Goal: Register for event/course

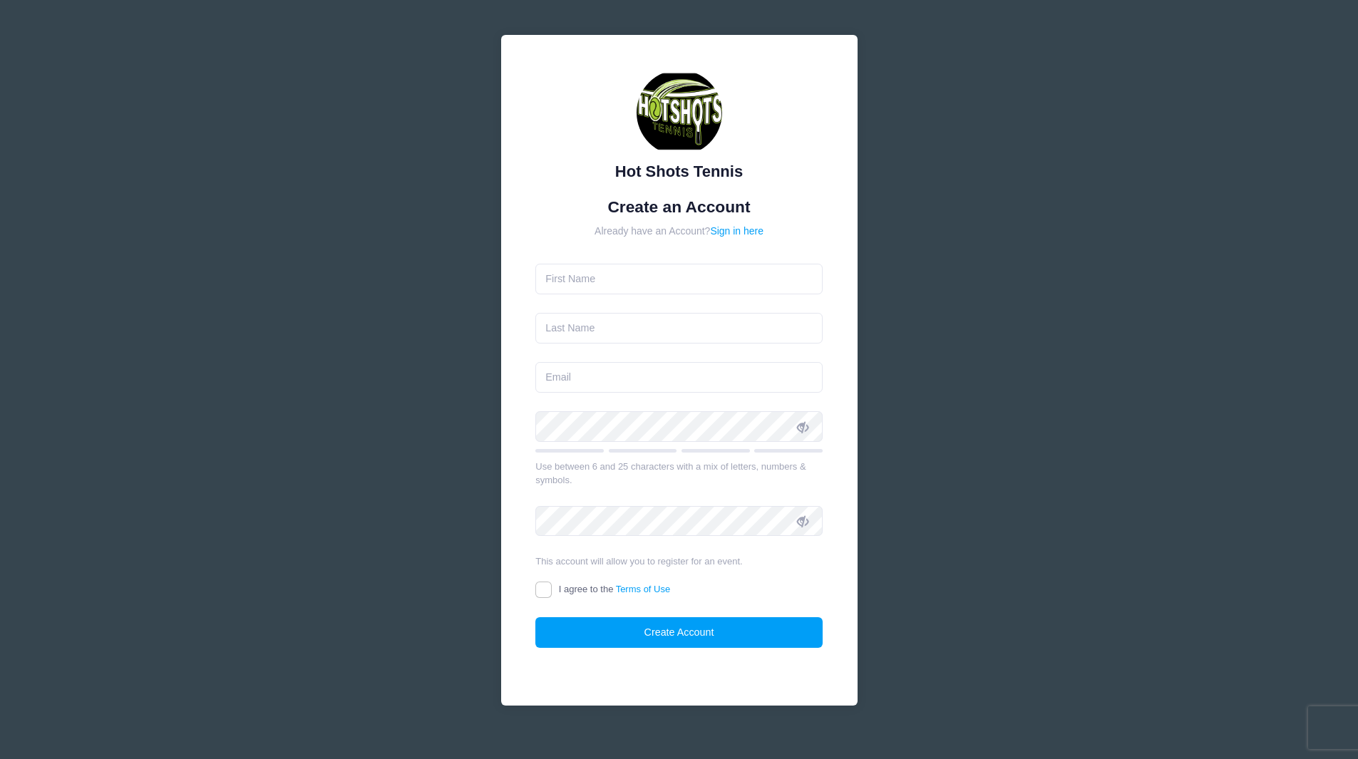
type input "[PERSON_NAME]"
type input "Fallon"
type input "[EMAIL_ADDRESS][DOMAIN_NAME]"
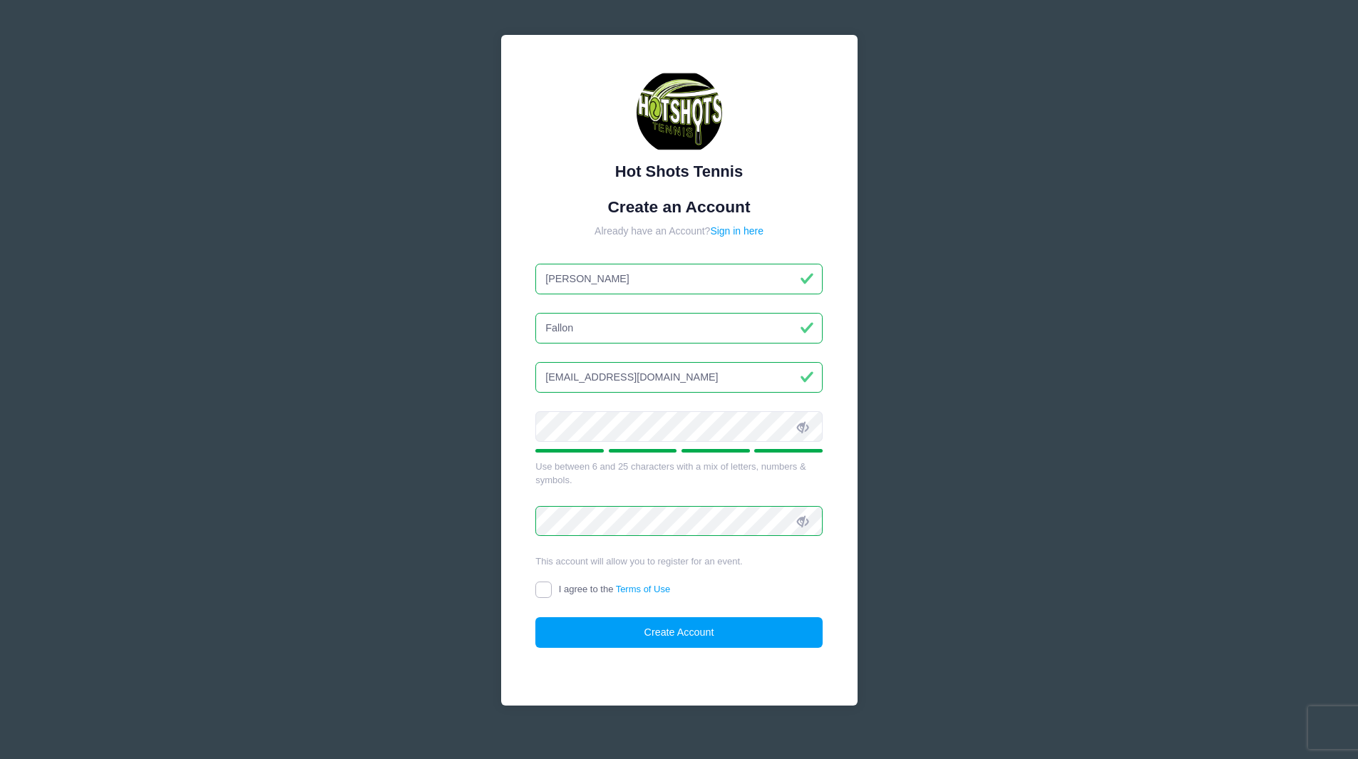
click at [538, 591] on input "I agree to the Terms of Use" at bounding box center [543, 590] width 16 height 16
checkbox input "true"
click at [602, 626] on button "Create Account" at bounding box center [678, 632] width 287 height 31
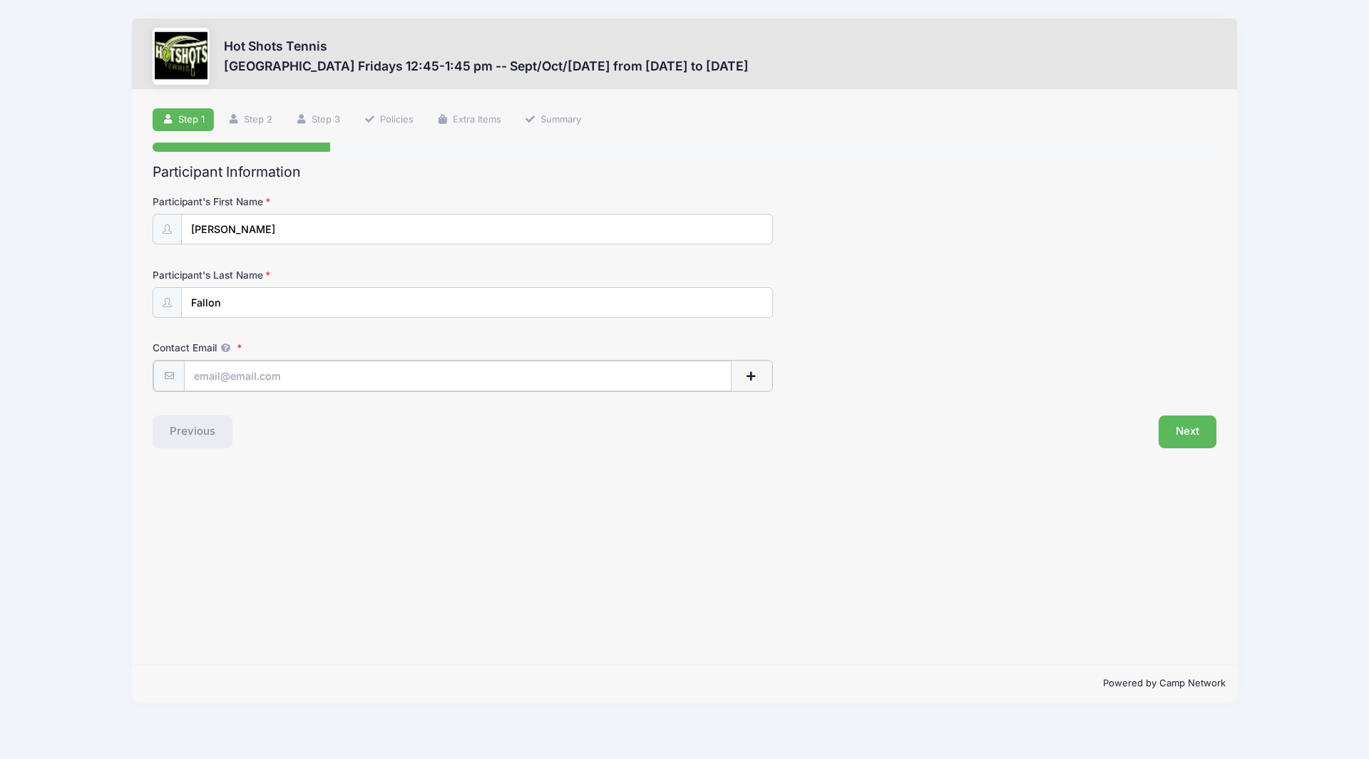
click at [237, 364] on input "Contact Email" at bounding box center [458, 376] width 548 height 31
type input "[EMAIL_ADDRESS][DOMAIN_NAME]"
click at [1192, 429] on button "Next" at bounding box center [1187, 430] width 58 height 33
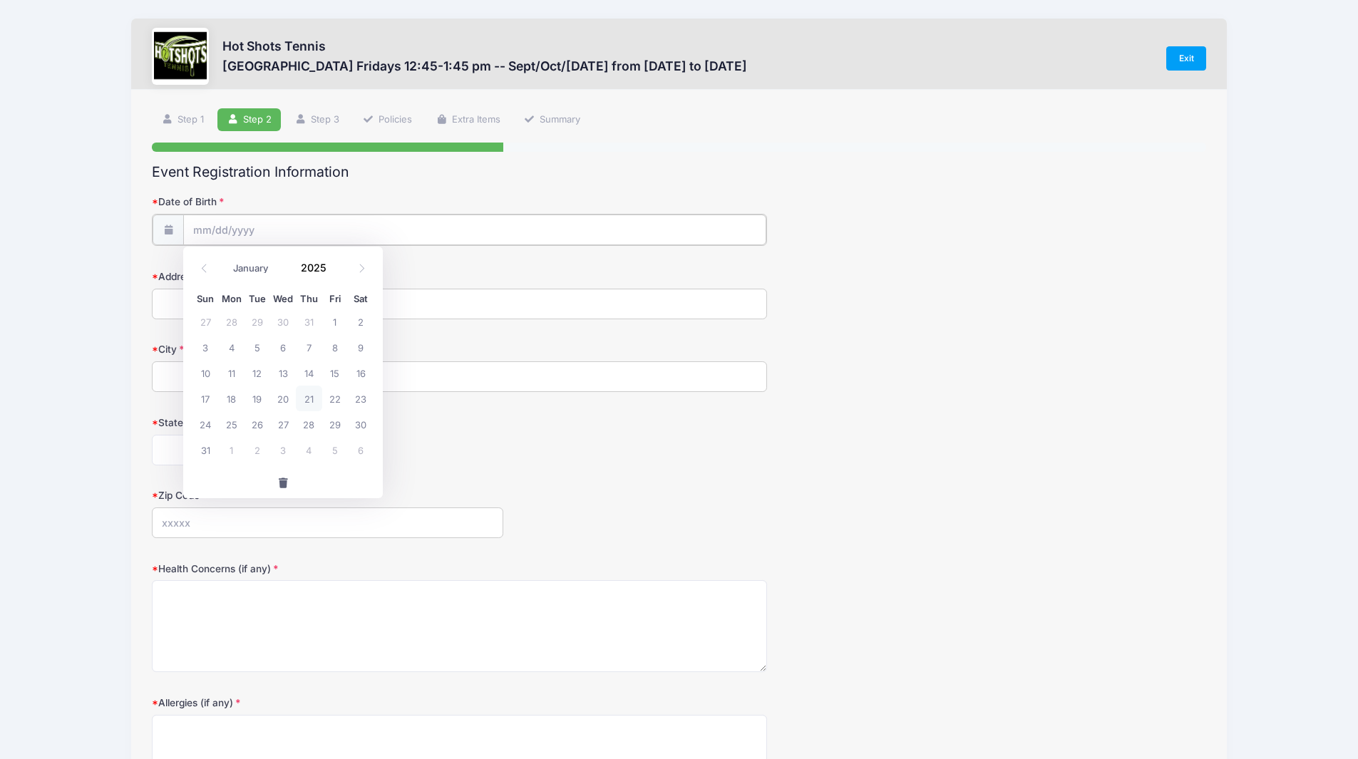
click at [293, 234] on input "Date of Birth" at bounding box center [474, 230] width 583 height 31
click at [331, 267] on span at bounding box center [335, 262] width 10 height 11
click at [331, 264] on span at bounding box center [335, 262] width 10 height 11
click at [332, 276] on span at bounding box center [335, 272] width 10 height 11
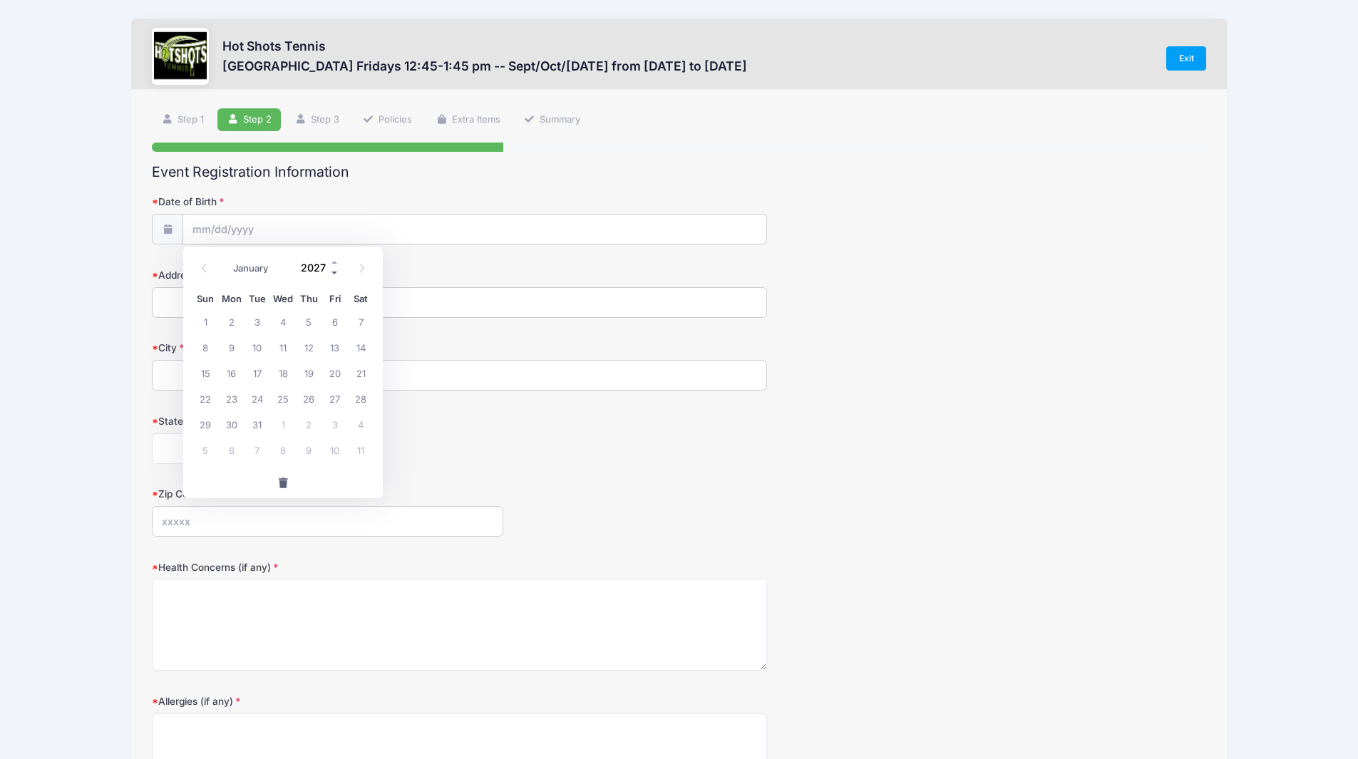
click at [336, 272] on span at bounding box center [335, 272] width 10 height 11
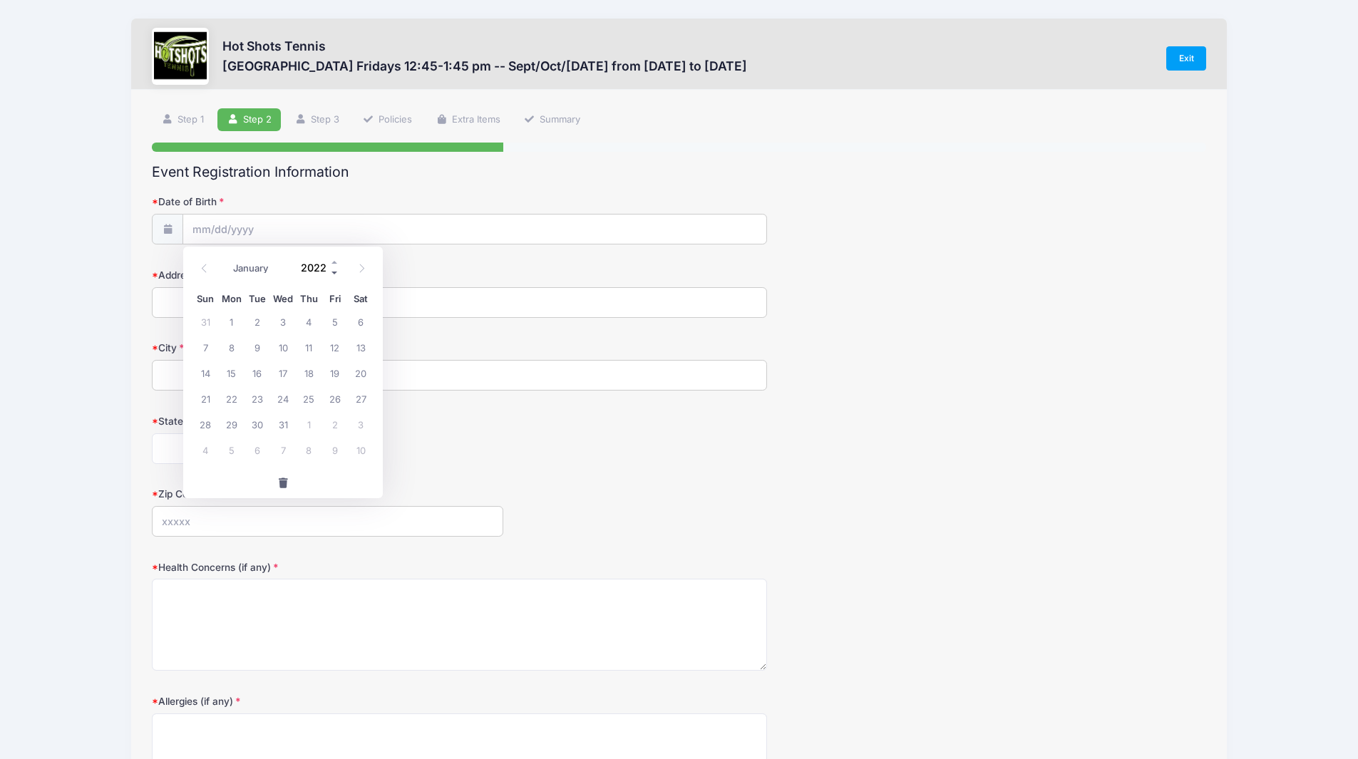
click at [336, 272] on span at bounding box center [335, 272] width 10 height 11
type input "2018"
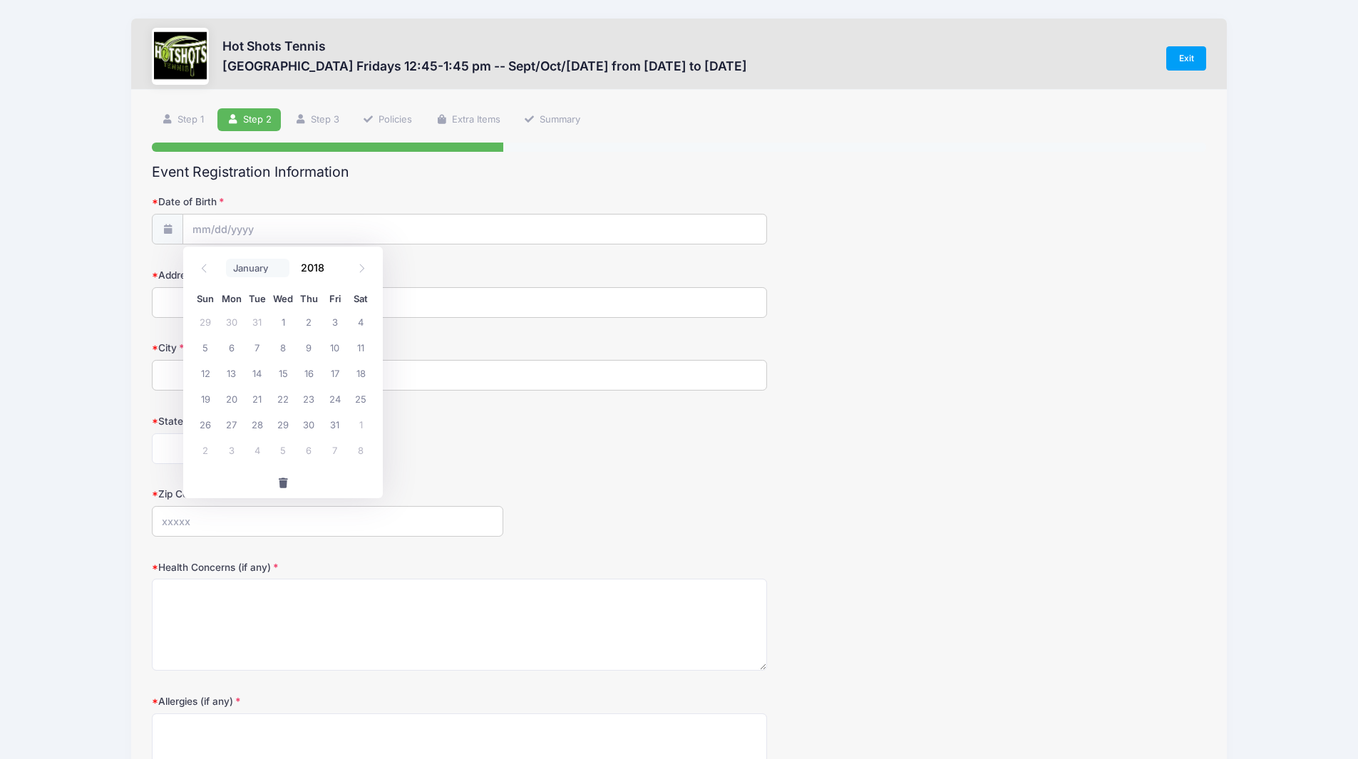
click at [249, 272] on select "January February March April May June July August September October November De…" at bounding box center [257, 268] width 63 height 19
select select "11"
click at [226, 259] on select "January February March April May June July August September October November De…" at bounding box center [257, 268] width 63 height 19
click at [255, 394] on span "18" at bounding box center [258, 399] width 26 height 26
type input "12/18/2018"
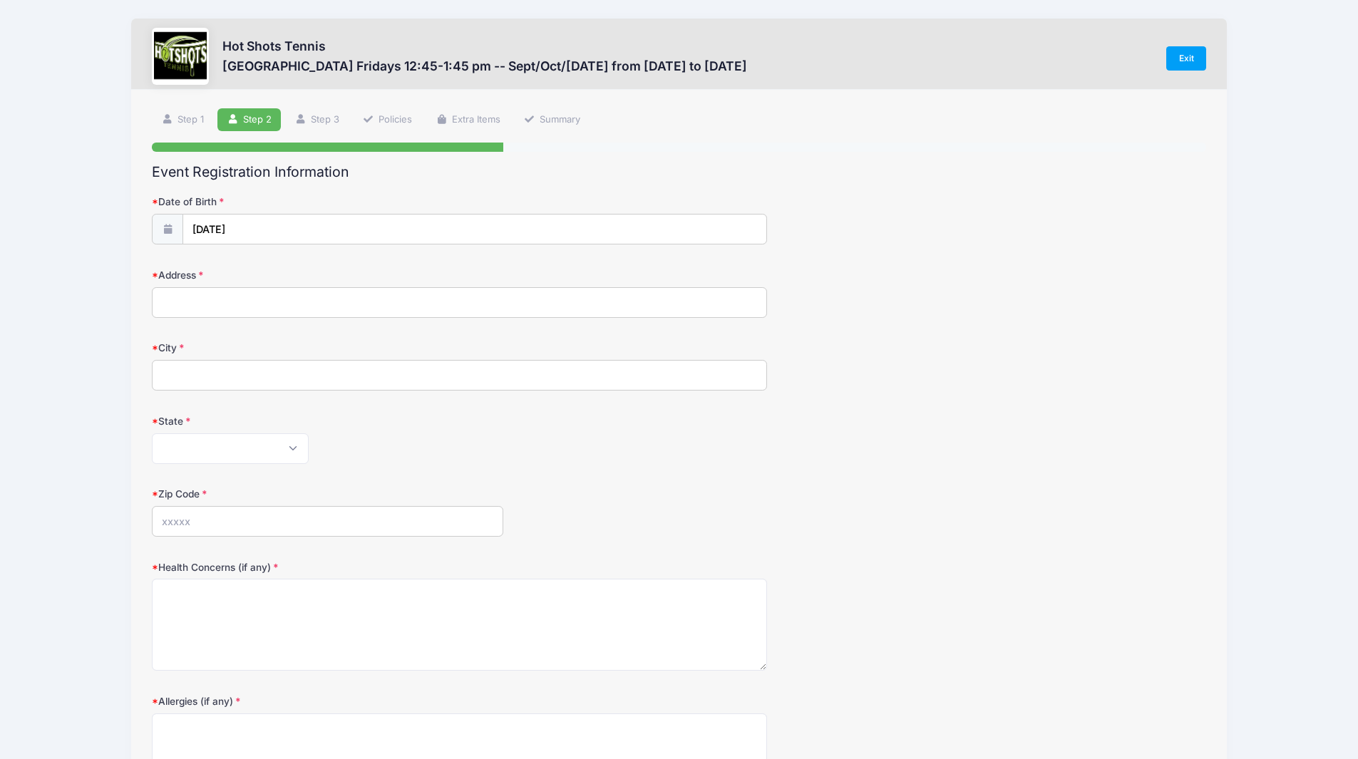
click at [226, 309] on input "Address" at bounding box center [459, 302] width 615 height 31
type input "2909 palm ave"
type input "Manhattan Beach"
select select "CA"
type input "90266"
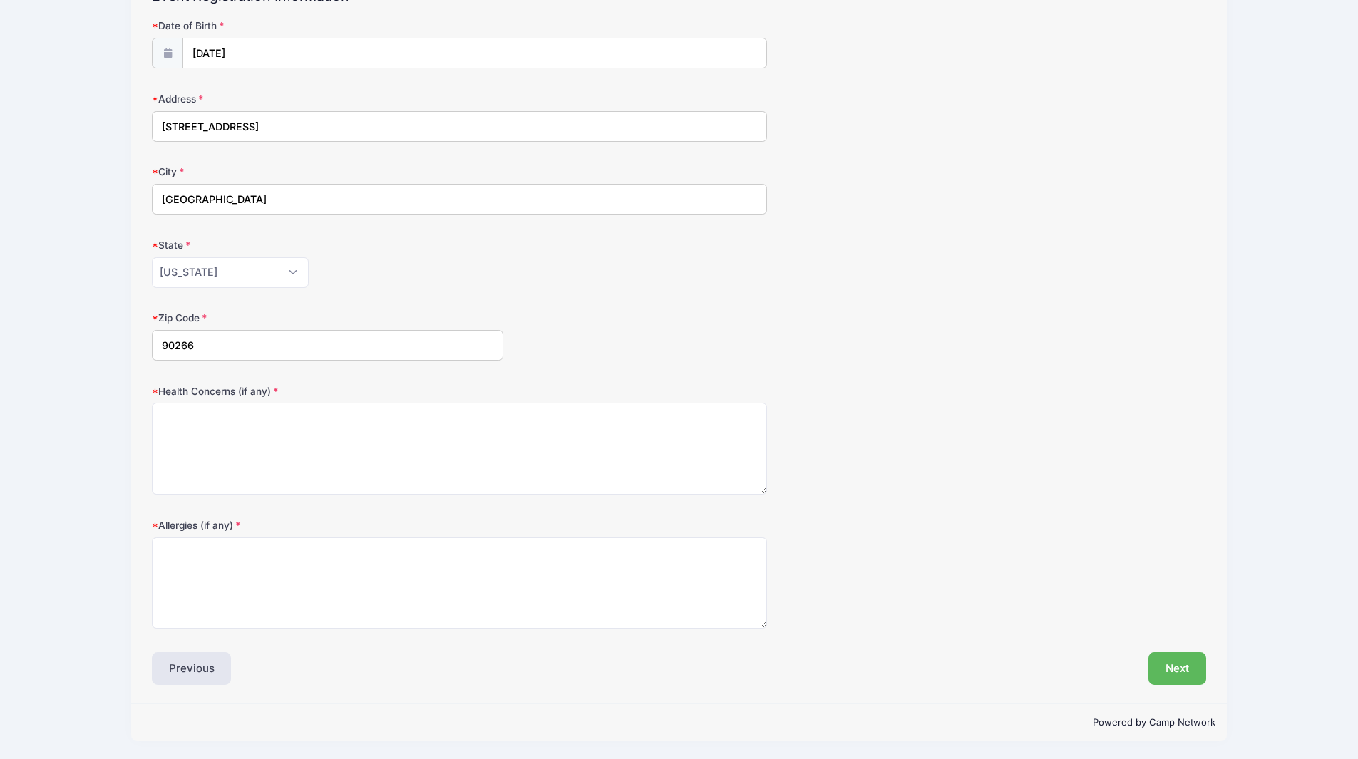
scroll to position [177, 0]
click at [277, 436] on textarea "Health Concerns (if any)" at bounding box center [459, 448] width 615 height 92
type textarea "NA"
click at [311, 588] on textarea "Allergies (if any)" at bounding box center [459, 583] width 615 height 92
type textarea "NA"
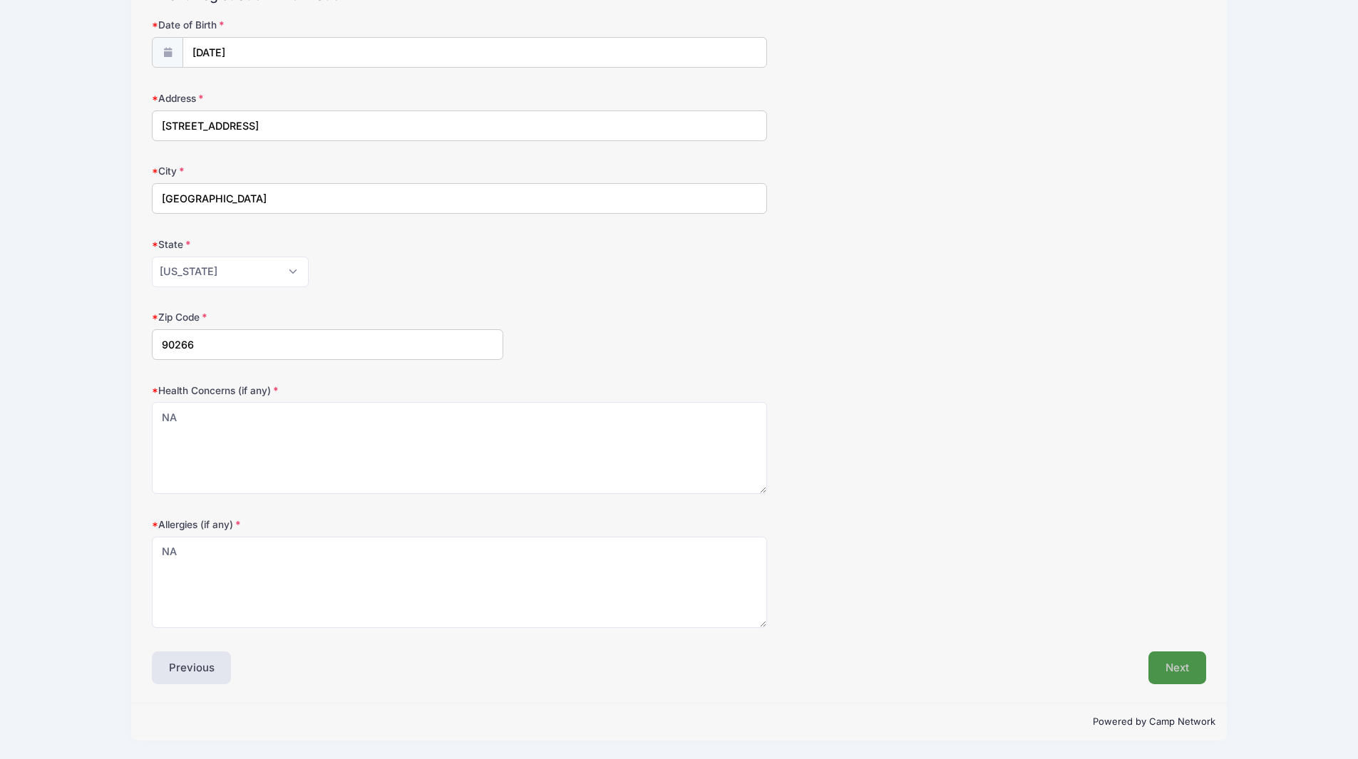
click at [1158, 667] on button "Next" at bounding box center [1177, 668] width 58 height 33
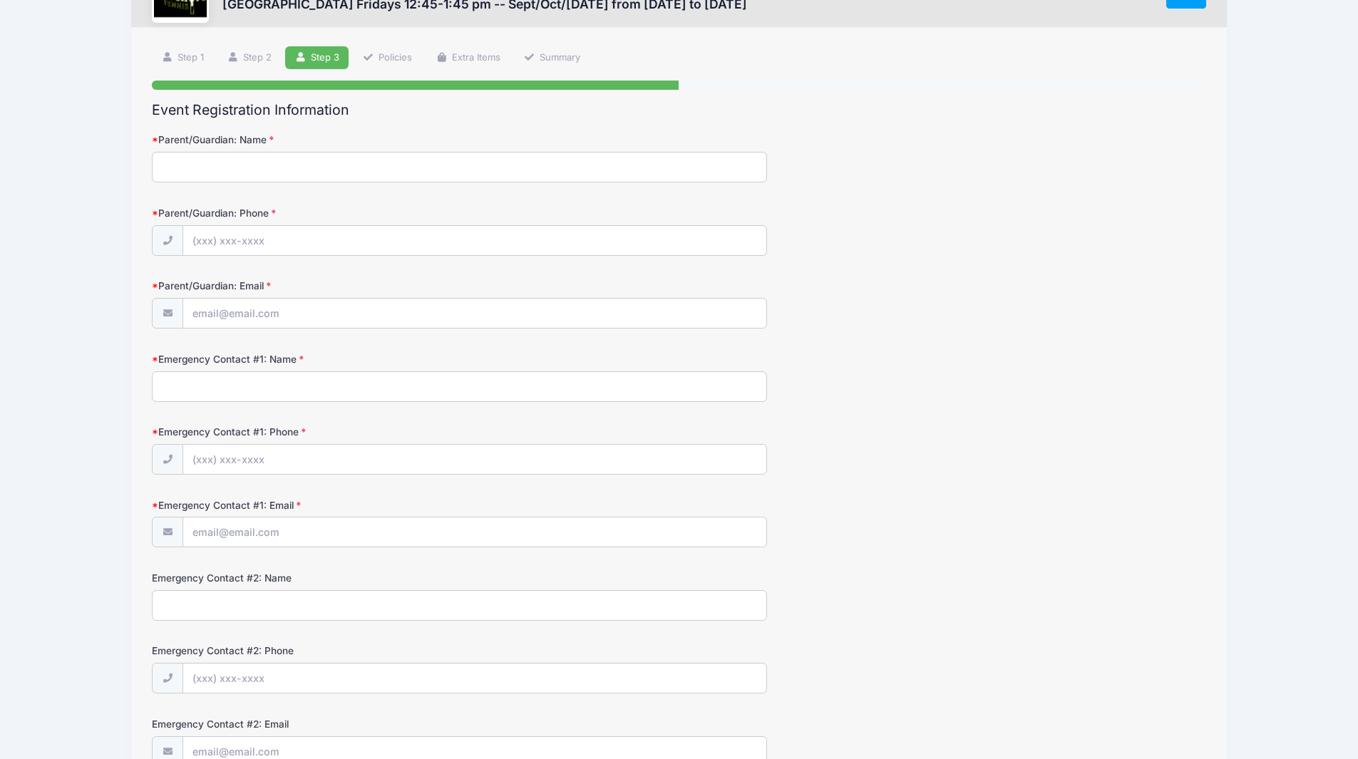
scroll to position [0, 0]
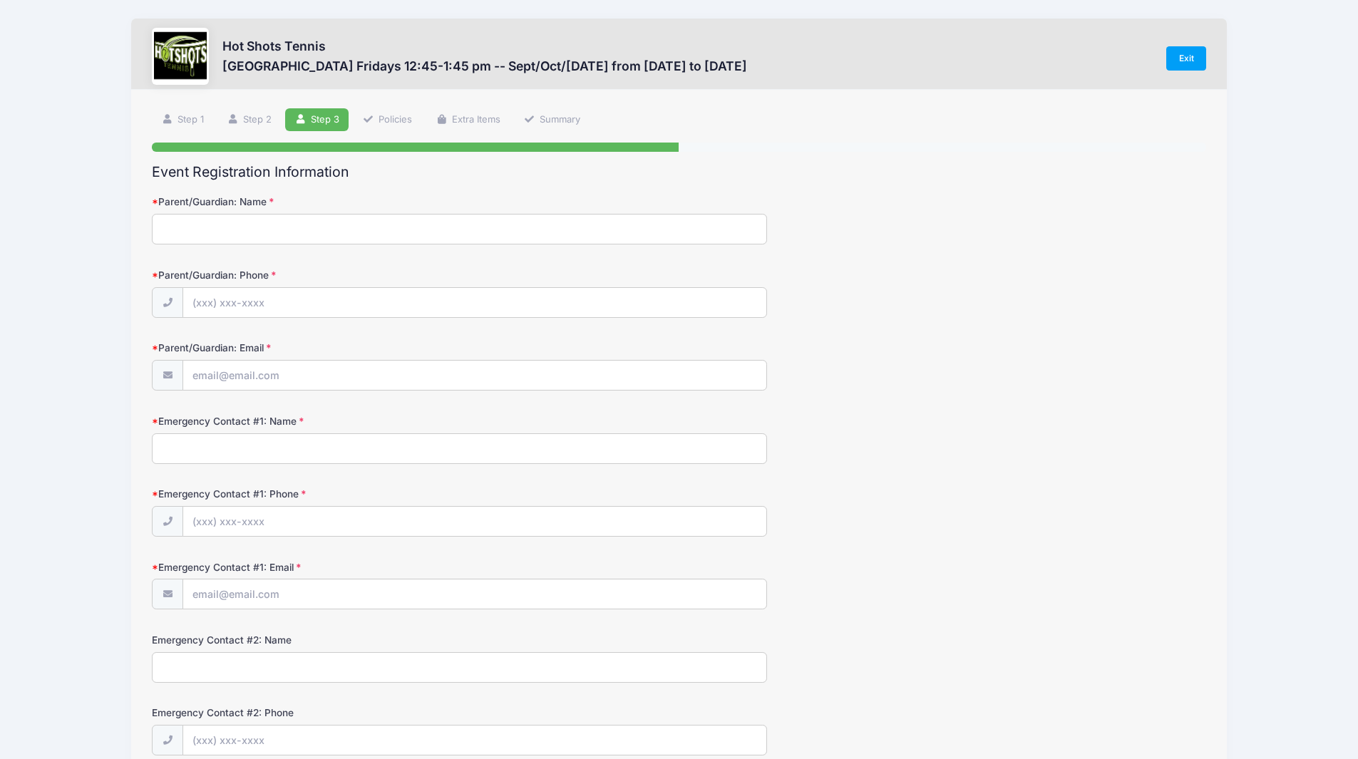
click at [454, 226] on input "Parent/Guardian: Name" at bounding box center [459, 229] width 615 height 31
type input "Ashlee Fallon"
type input "(815) 693-2517"
type input "[EMAIL_ADDRESS][DOMAIN_NAME]"
click at [275, 451] on input "Emergency Contact #1: Name" at bounding box center [459, 448] width 615 height 31
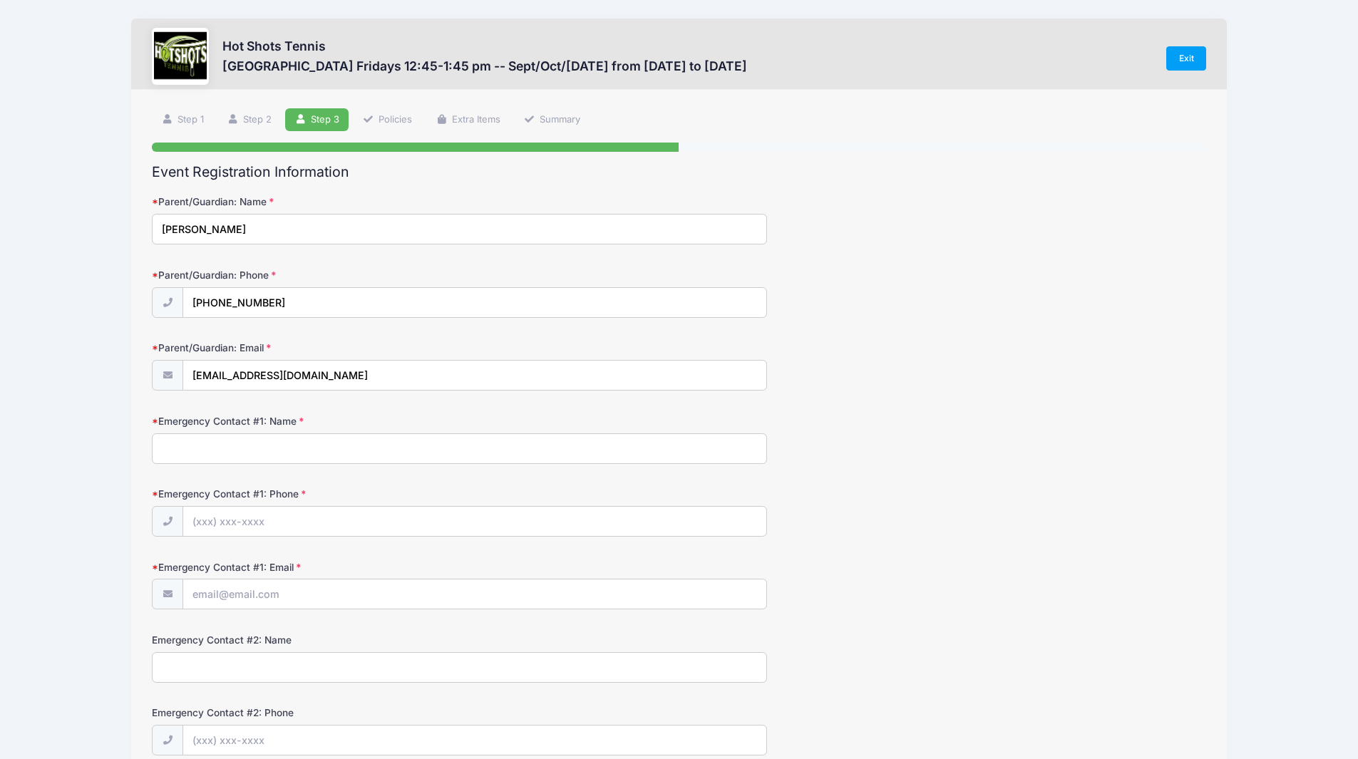
type input "Ashlee Fallon"
type input "(815) 693-2517"
type input "[EMAIL_ADDRESS][DOMAIN_NAME]"
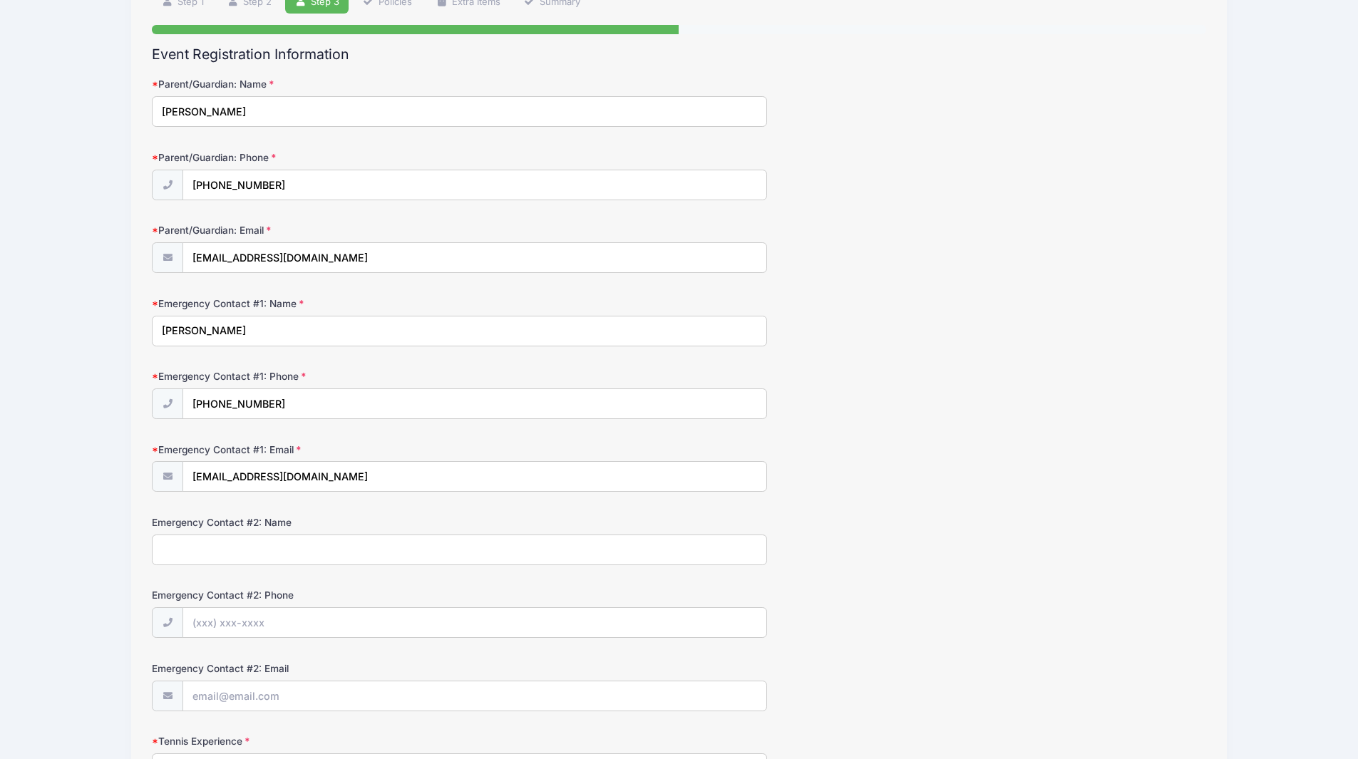
scroll to position [143, 0]
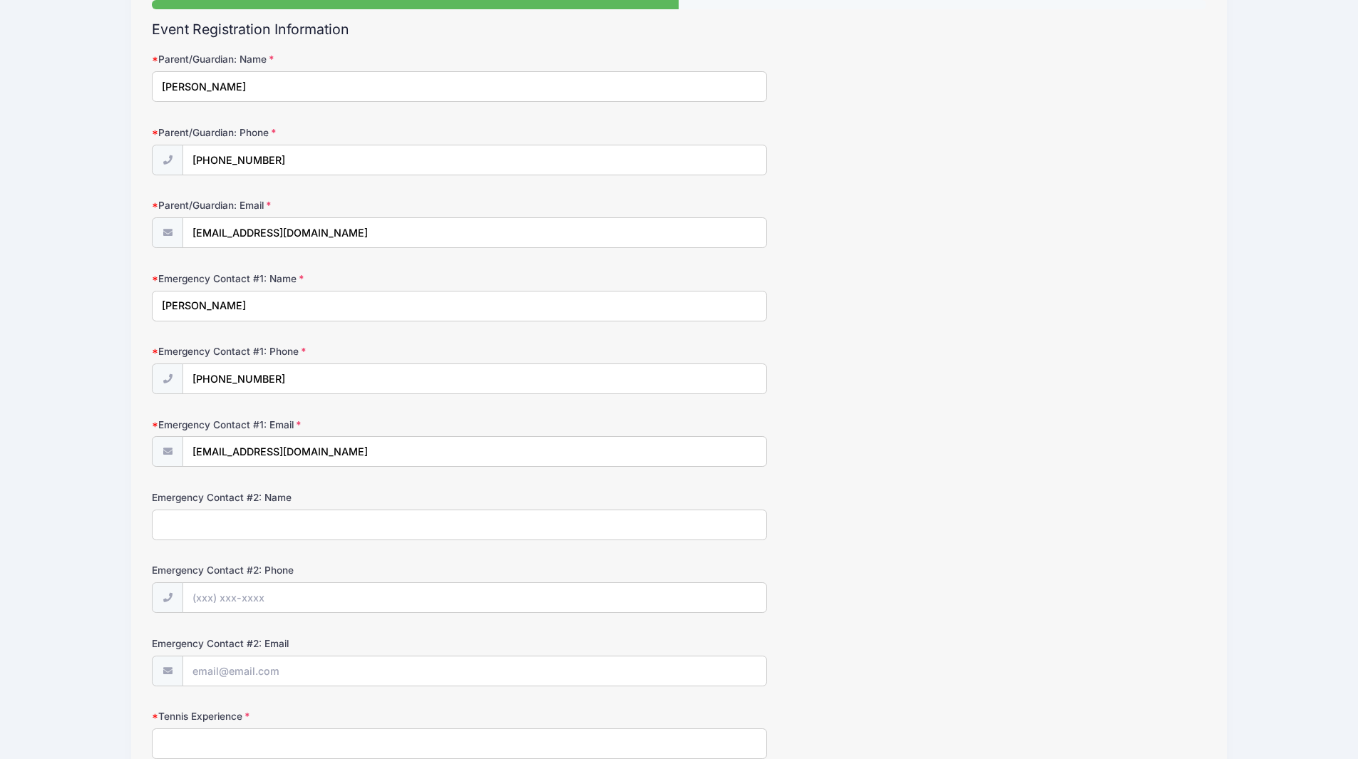
click at [292, 522] on input "Emergency Contact #2: Name" at bounding box center [459, 525] width 615 height 31
type input "Geoff Fallon"
click at [233, 595] on input "Emergency Contact #2: Phone" at bounding box center [474, 598] width 583 height 31
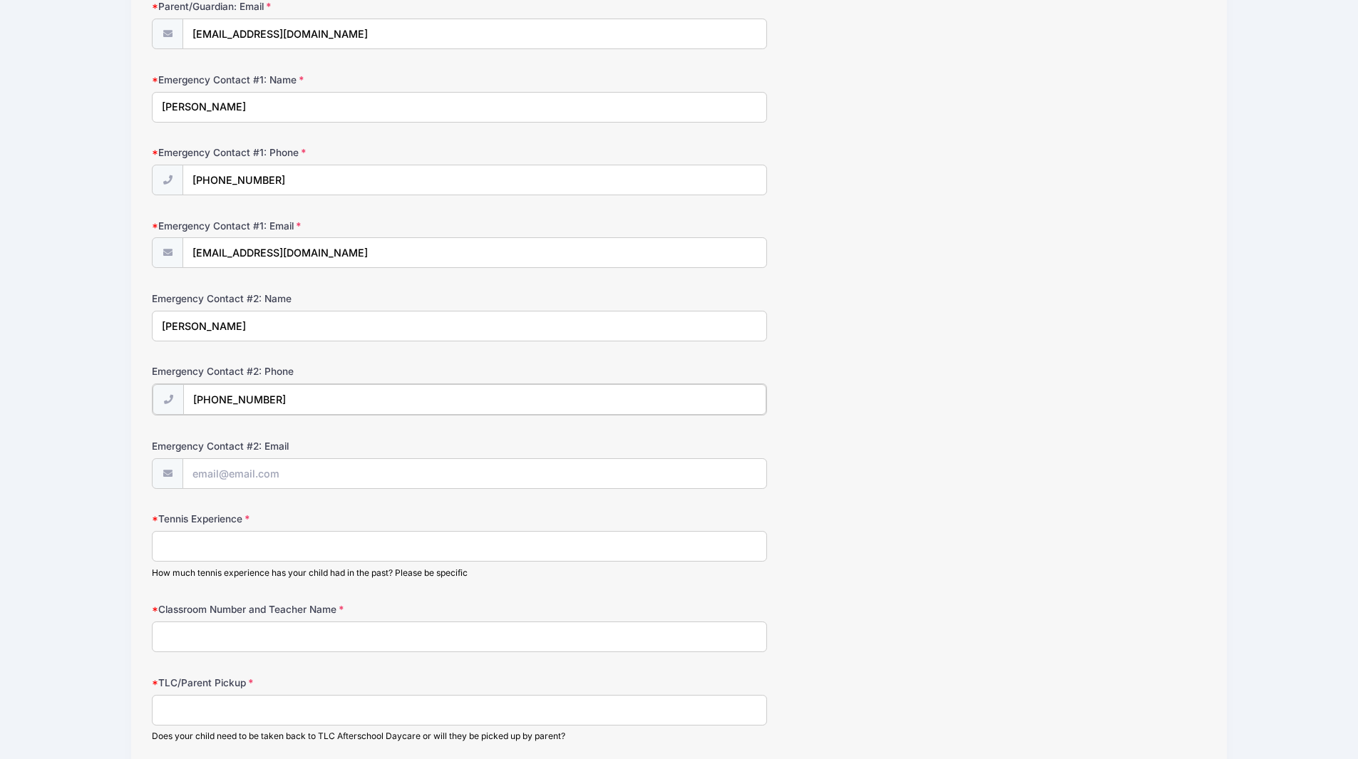
scroll to position [356, 0]
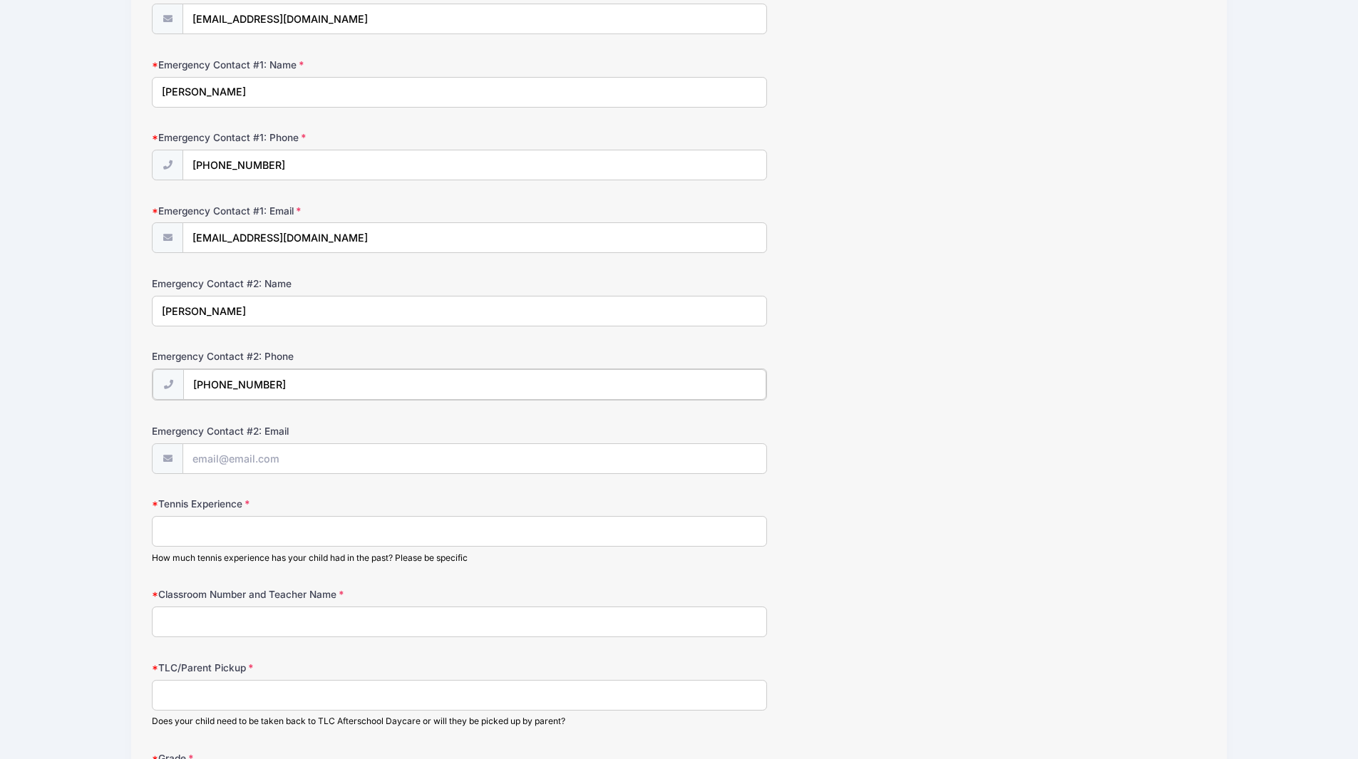
type input "(314) 651-0044"
click at [268, 523] on input "Tennis Experience" at bounding box center [459, 530] width 615 height 31
type input "has taken lessons for 4 months"
click at [259, 610] on input "Classroom Number and Teacher Name" at bounding box center [459, 620] width 615 height 31
type input "1B Mrs. Clapps"
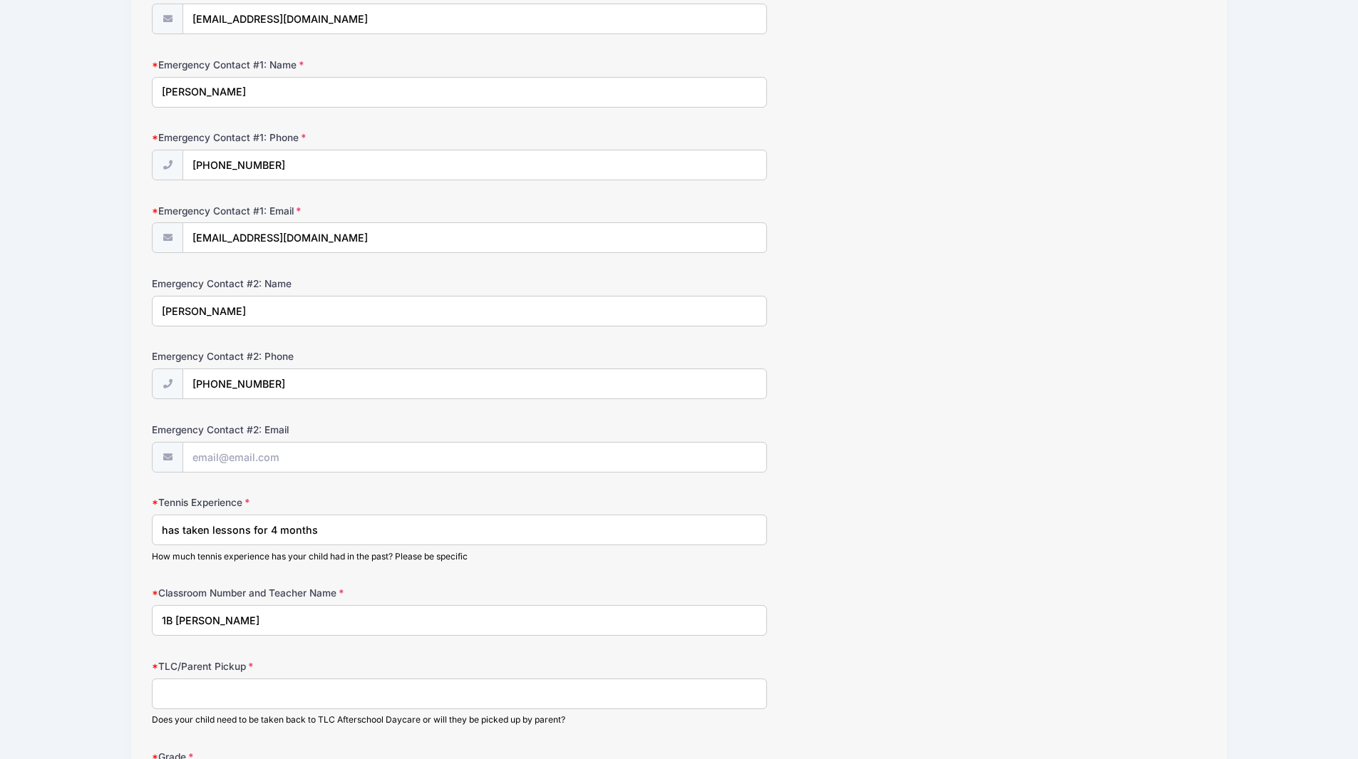
click at [259, 690] on input "TLC/Parent Pickup" at bounding box center [459, 694] width 615 height 31
type input "A"
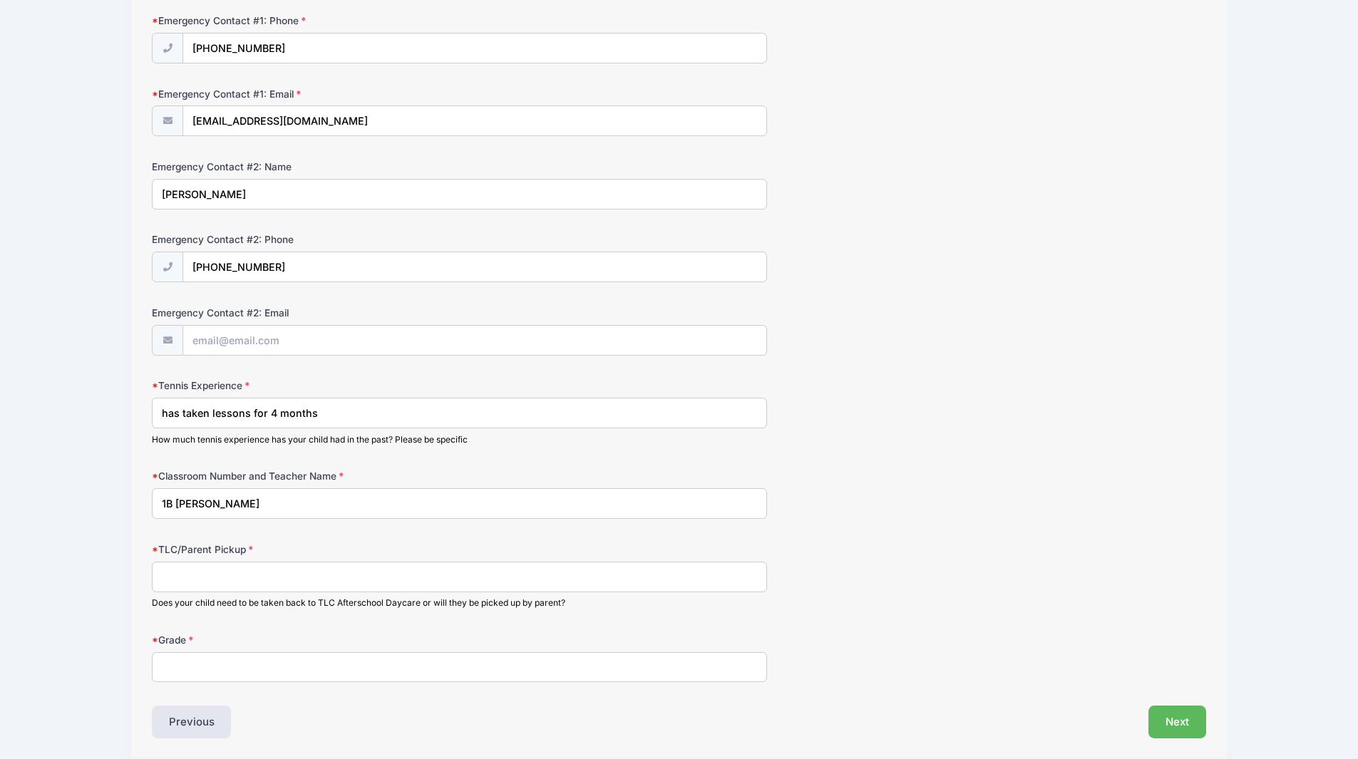
scroll to position [499, 0]
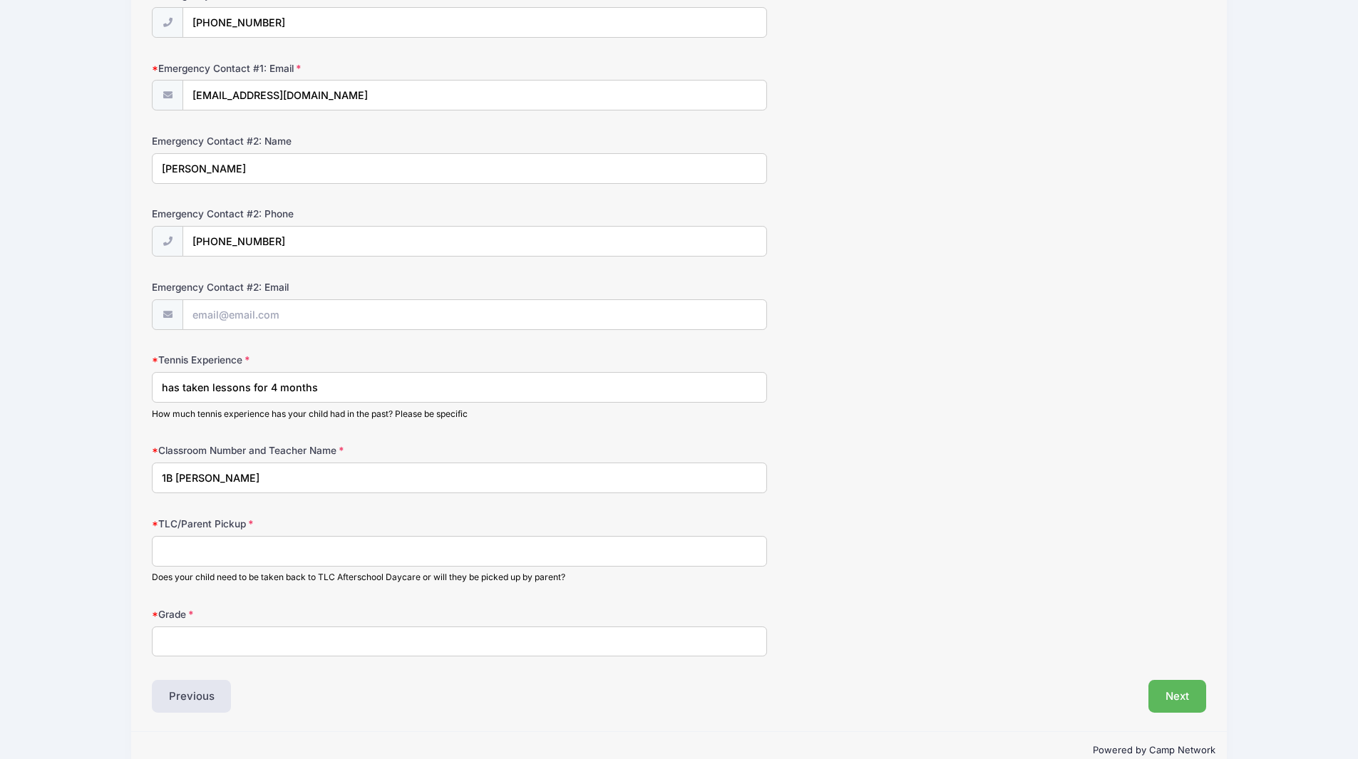
click at [319, 559] on input "TLC/Parent Pickup" at bounding box center [459, 551] width 615 height 31
type input "T"
type input "He will need to go to ECC after"
click at [341, 636] on input "Grade" at bounding box center [459, 642] width 615 height 31
type input "1B"
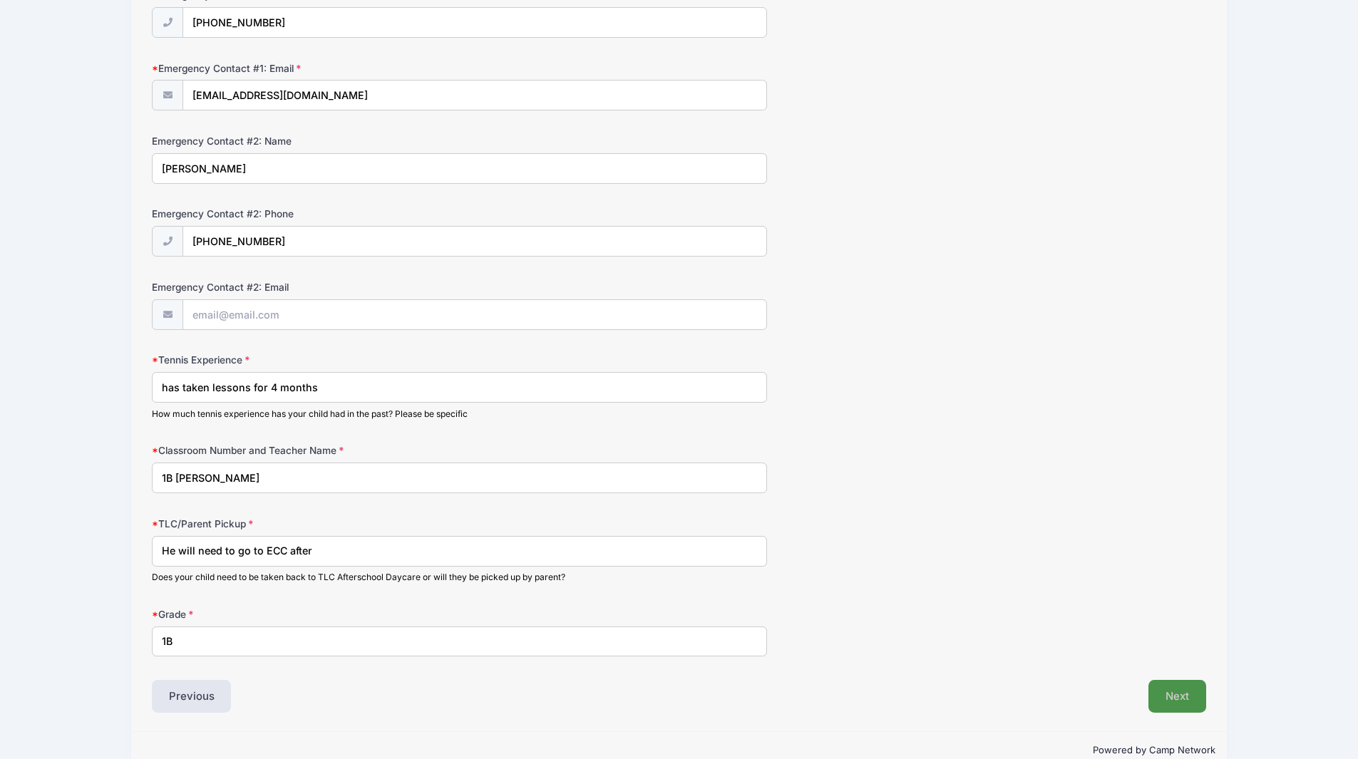
click at [1163, 694] on button "Next" at bounding box center [1177, 696] width 58 height 33
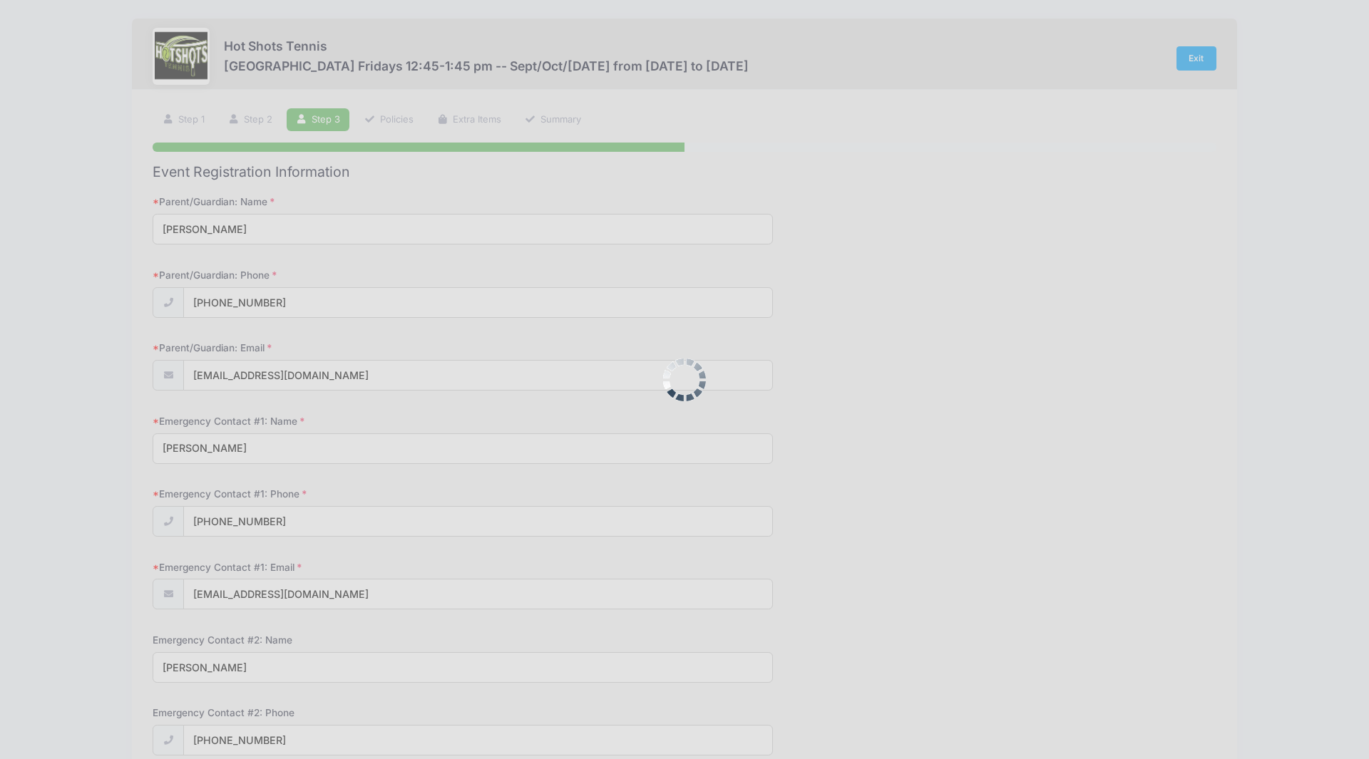
scroll to position [0, 0]
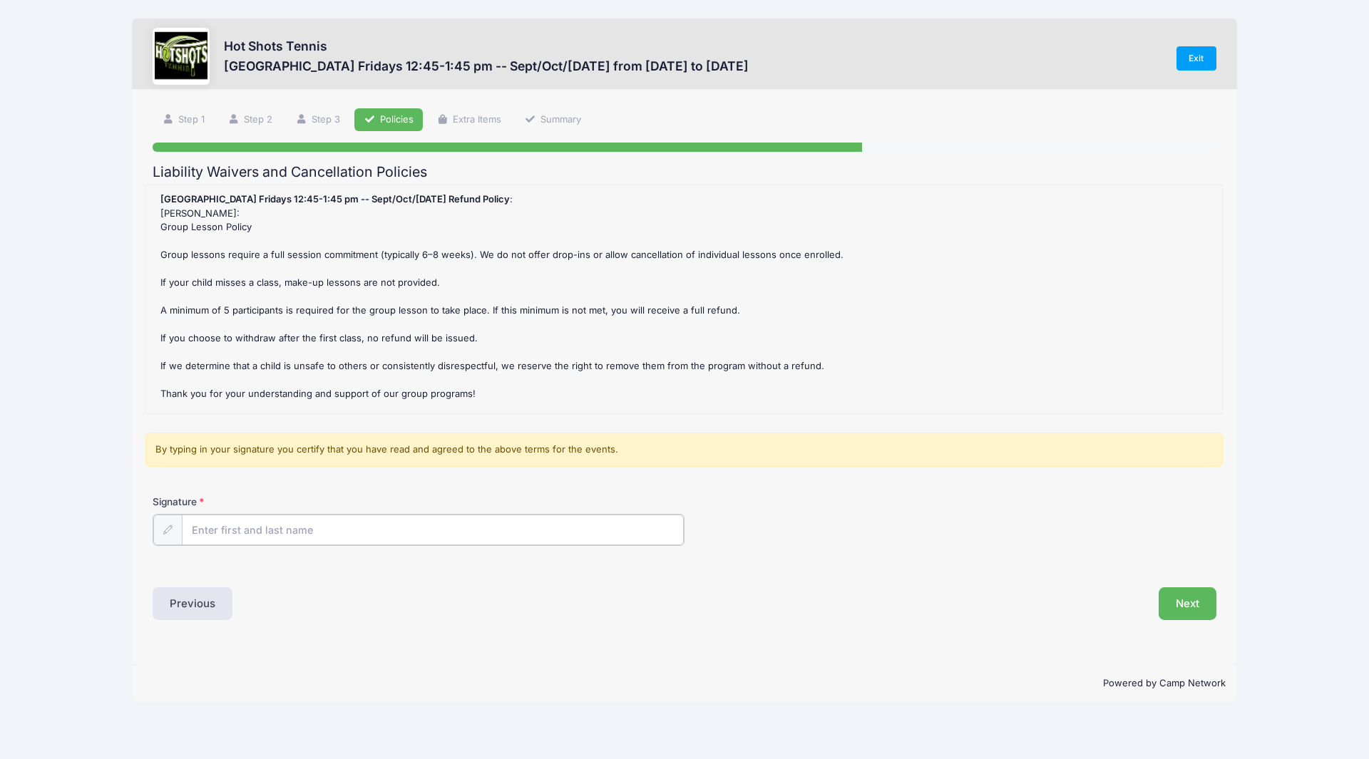
click at [321, 535] on input "Signature" at bounding box center [433, 530] width 502 height 31
click at [314, 528] on input "Signature" at bounding box center [433, 530] width 502 height 31
type input "Ashlee Fallon"
click at [1202, 602] on button "Next" at bounding box center [1187, 602] width 58 height 33
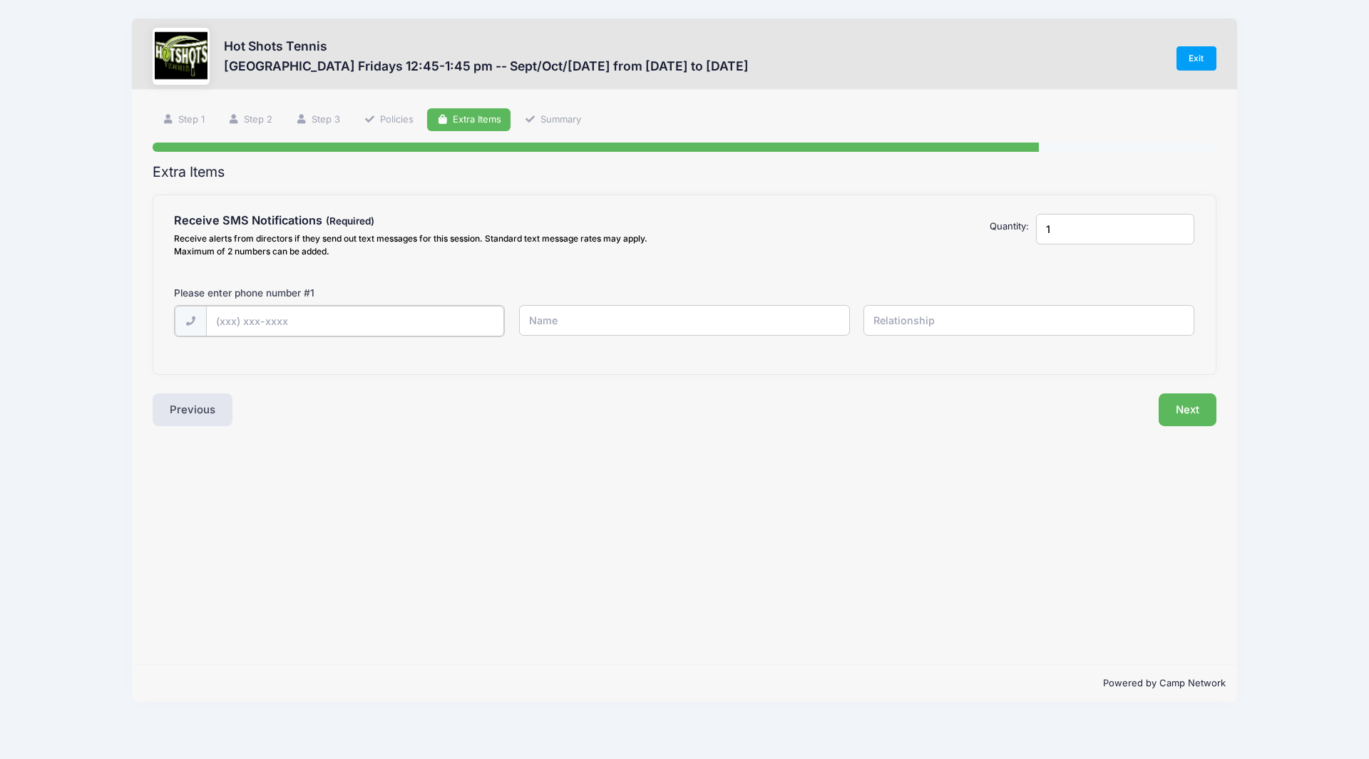
click at [0, 0] on input "text" at bounding box center [0, 0] width 0 height 0
type input "(815) 693-2517"
click at [0, 0] on input "text" at bounding box center [0, 0] width 0 height 0
type input "Ashlee Fallon"
type input "8156932517"
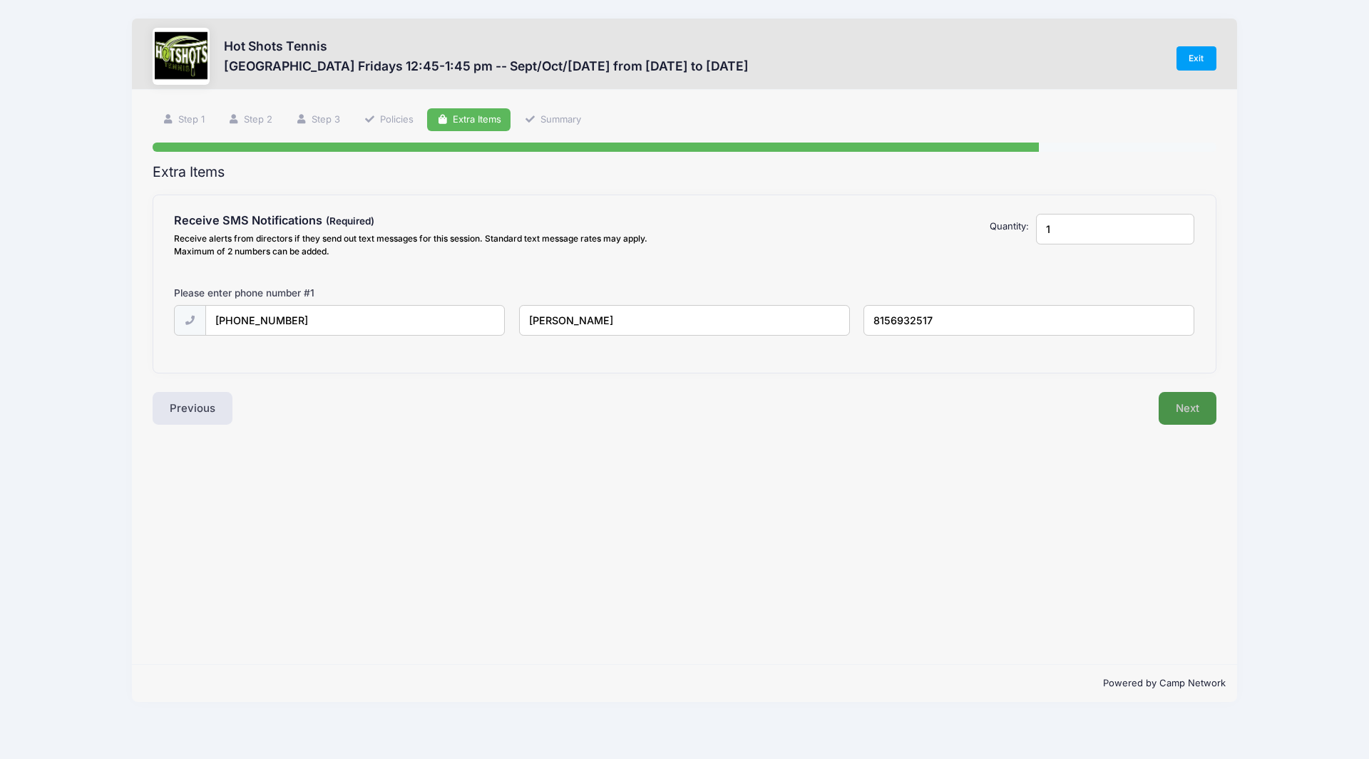
click at [1191, 406] on button "Next" at bounding box center [1187, 408] width 58 height 33
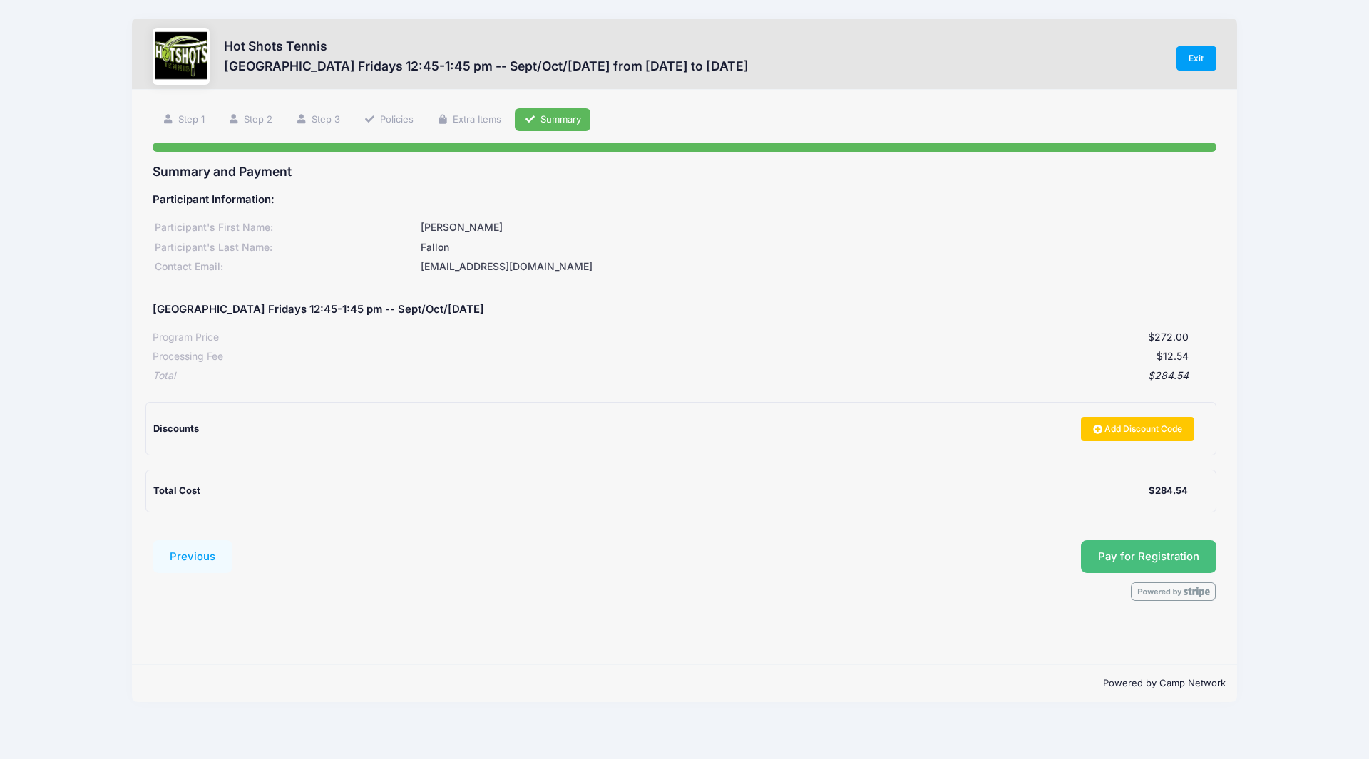
click at [1168, 555] on span "Pay for Registration" at bounding box center [1148, 556] width 101 height 13
